Goal: Communication & Community: Answer question/provide support

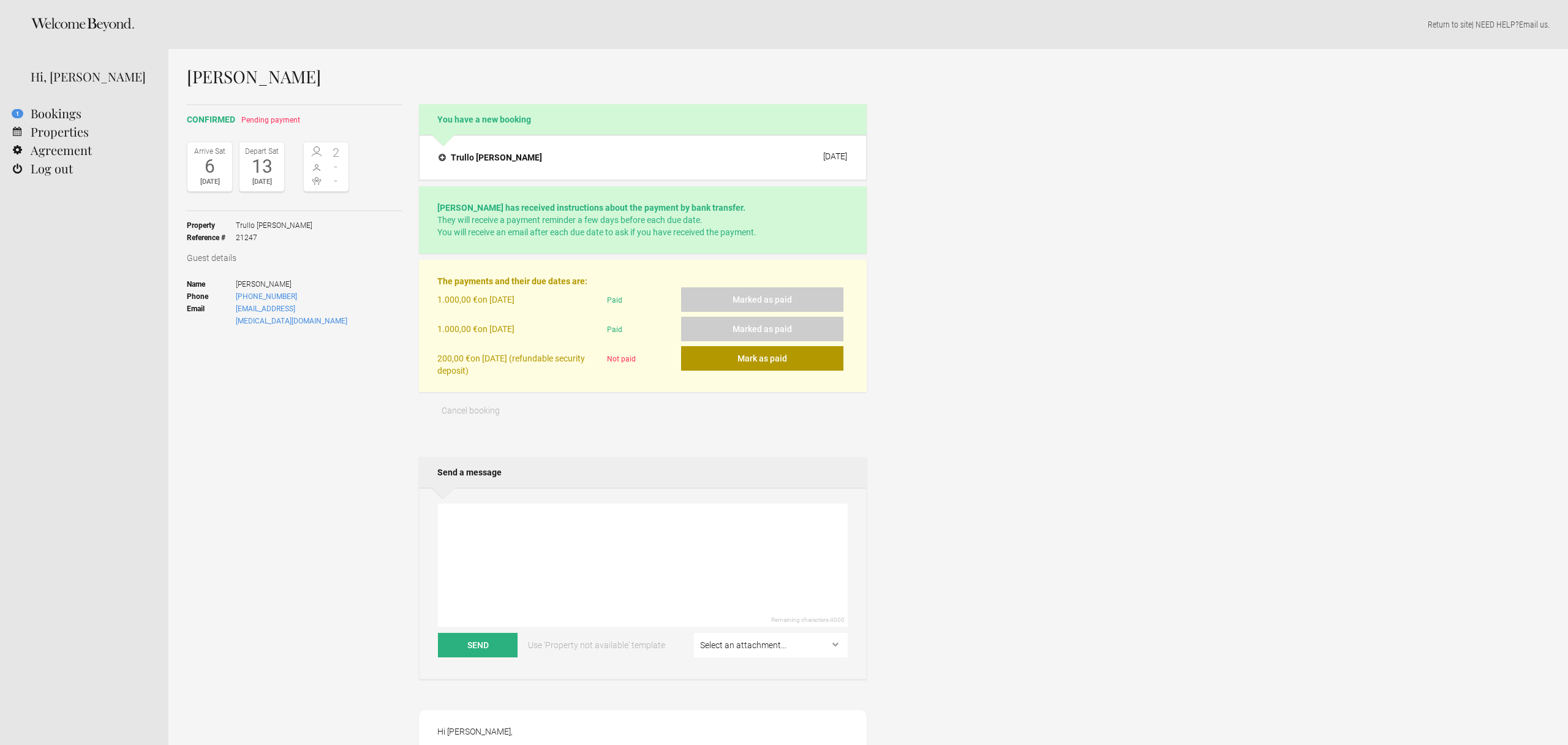
scroll to position [327, 0]
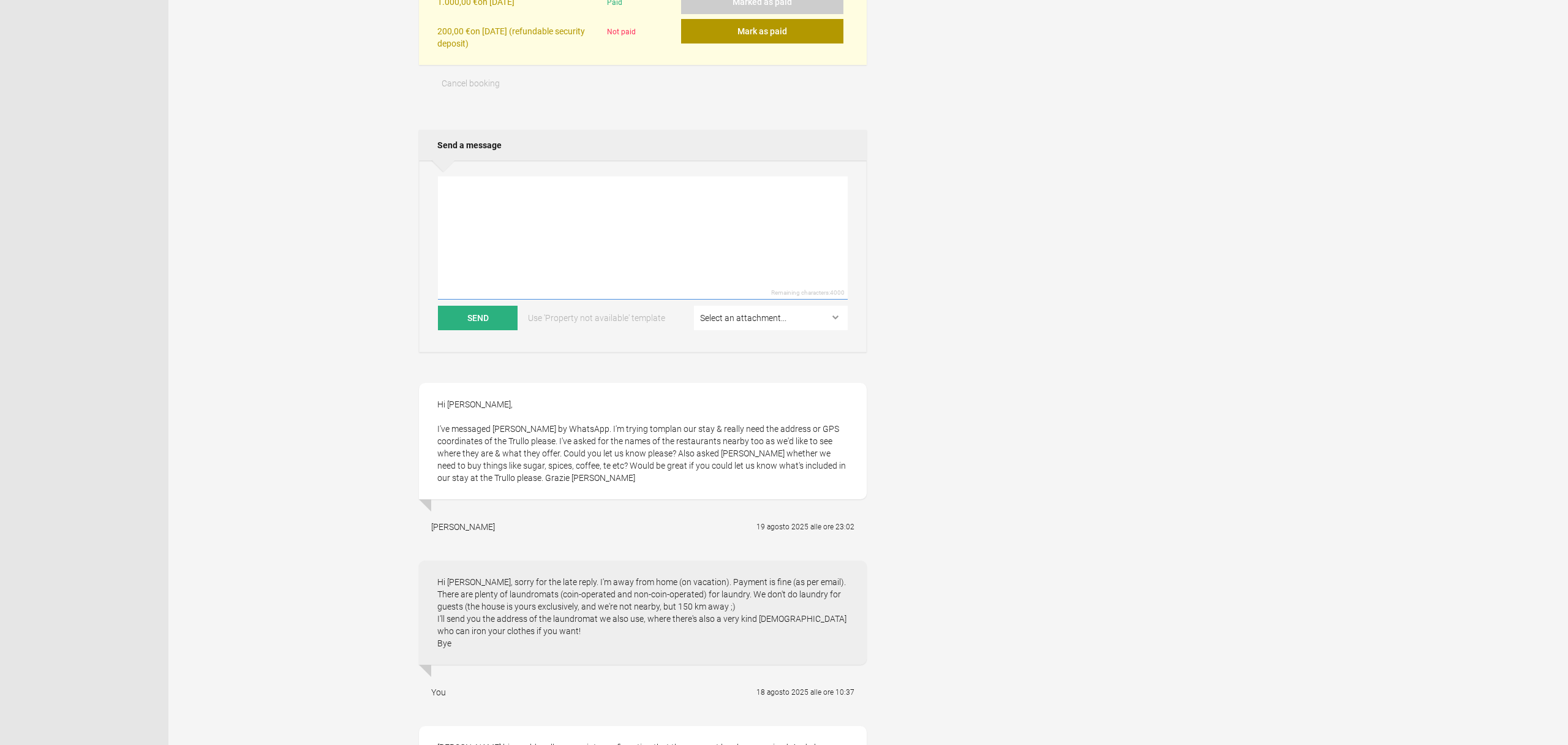
click at [453, 202] on textarea at bounding box center [642, 238] width 410 height 123
paste textarea "Hi [PERSON_NAME], I recommend you write only once and list your requests. In th…"
type textarea "Hi [PERSON_NAME], I recommend you write only once and list your requests. In th…"
click at [481, 331] on button "Send" at bounding box center [478, 318] width 79 height 25
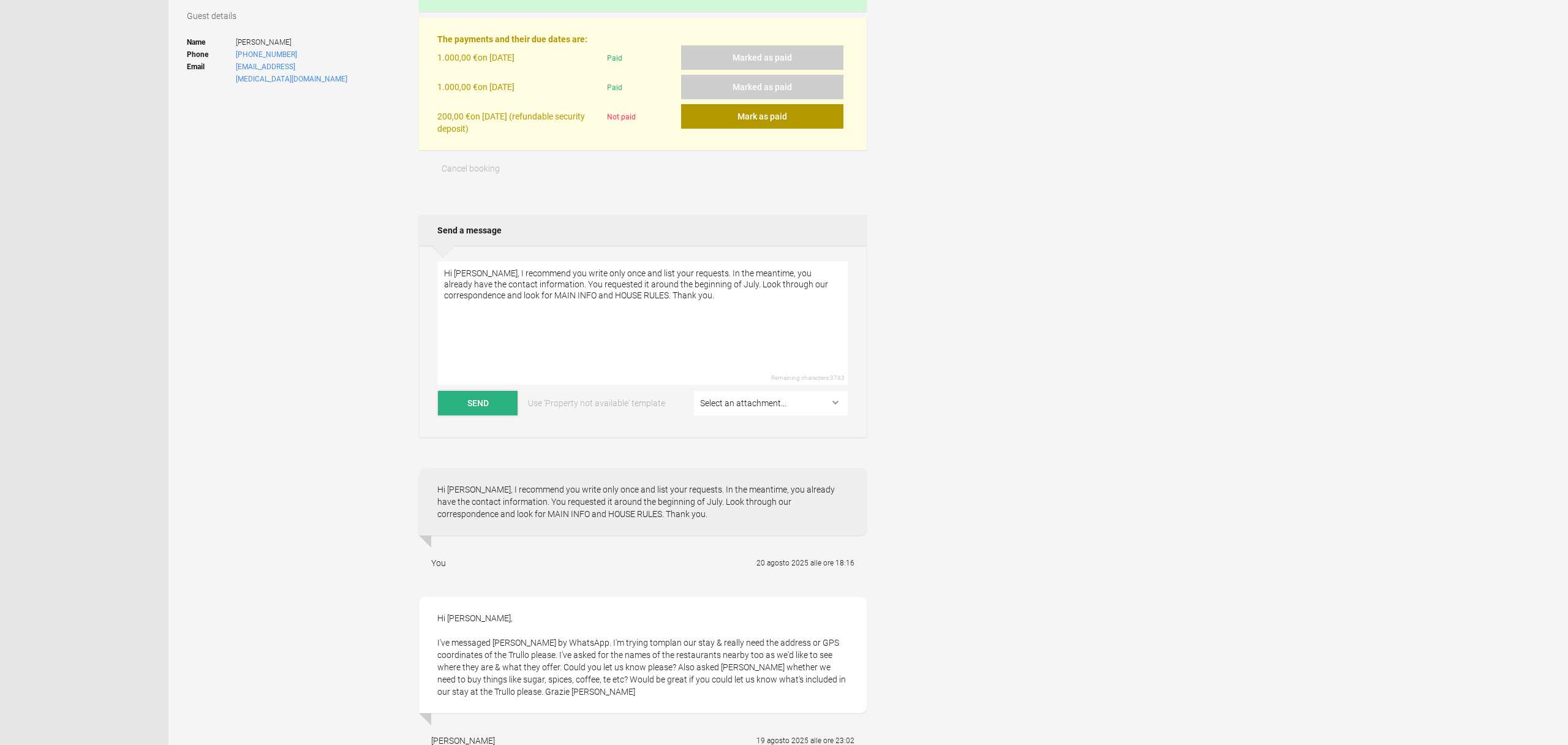
scroll to position [0, 0]
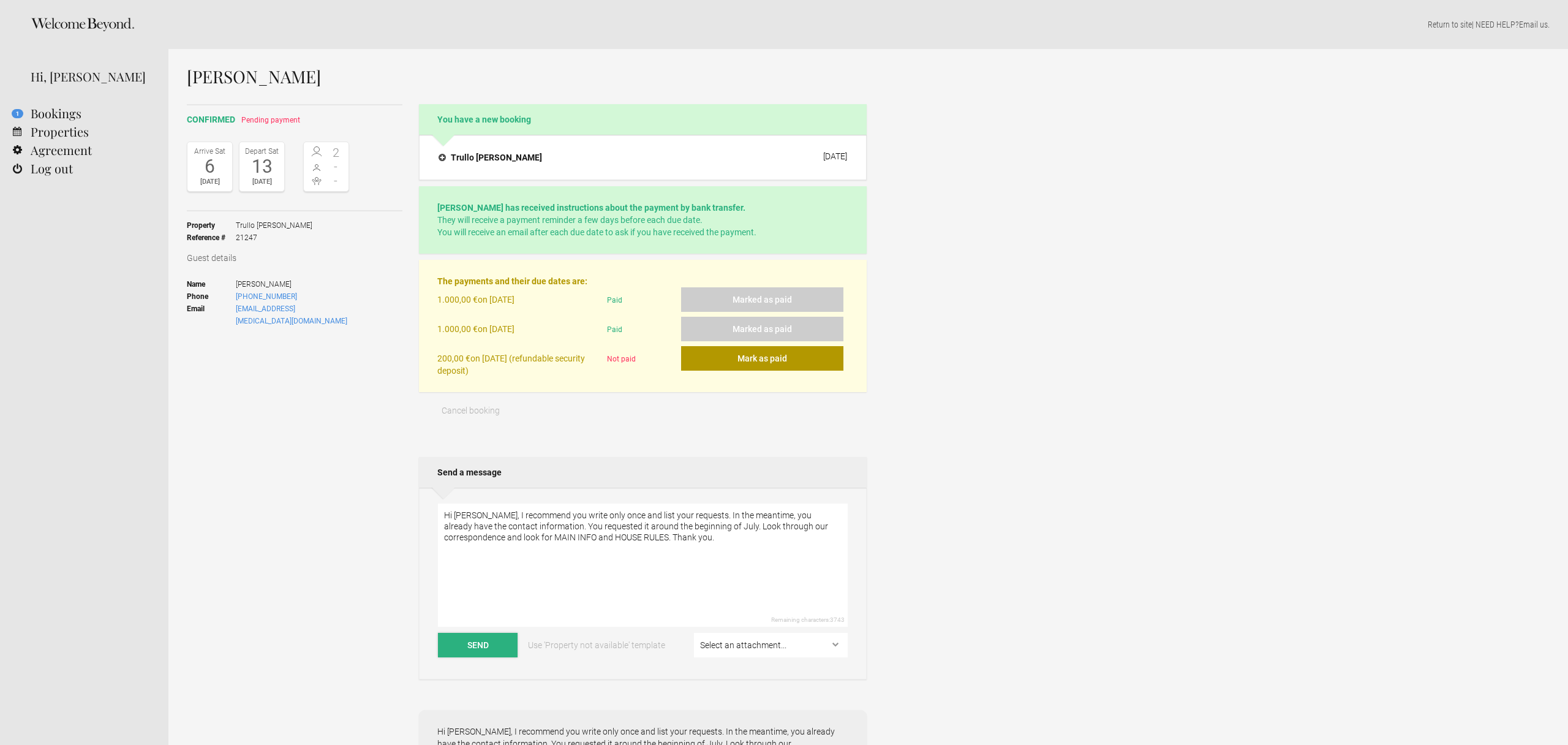
click at [438, 633] on button "Send" at bounding box center [478, 645] width 79 height 25
